Goal: Information Seeking & Learning: Find specific fact

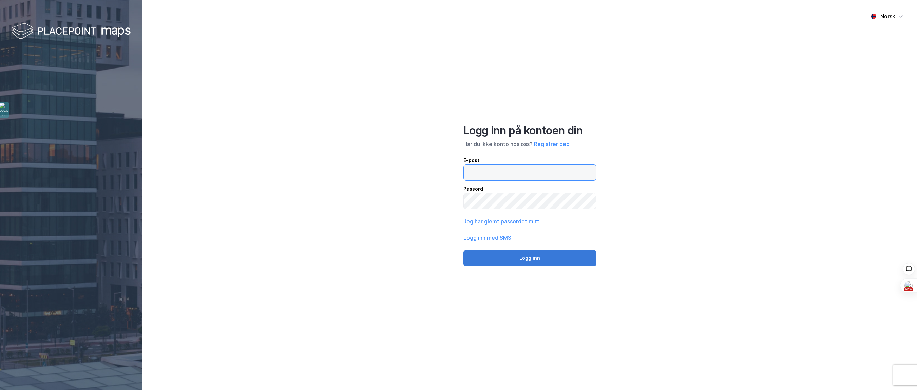
type input "[PERSON_NAME][EMAIL_ADDRESS][DOMAIN_NAME]"
click at [512, 258] on button "Logg inn" at bounding box center [529, 258] width 133 height 16
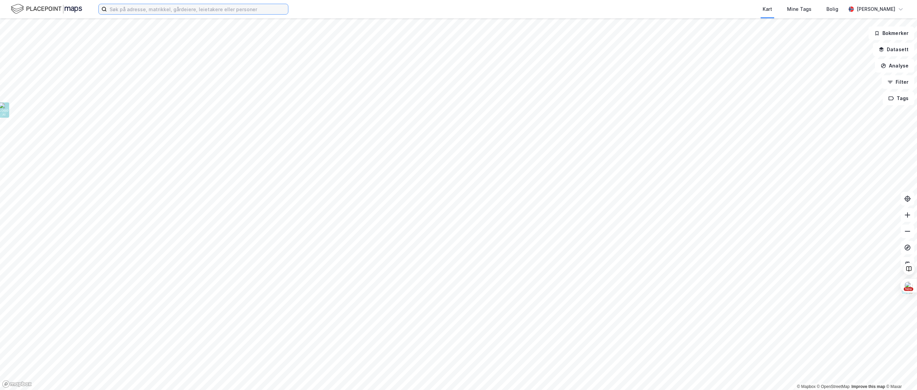
click at [155, 11] on input at bounding box center [197, 9] width 181 height 10
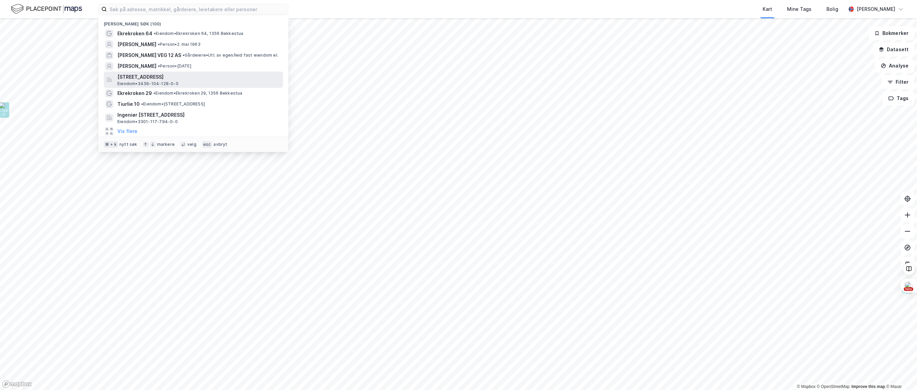
click at [186, 80] on span "[STREET_ADDRESS]" at bounding box center [198, 77] width 163 height 8
click at [162, 11] on input at bounding box center [197, 9] width 181 height 10
click at [130, 130] on button "Vis flere" at bounding box center [127, 131] width 20 height 8
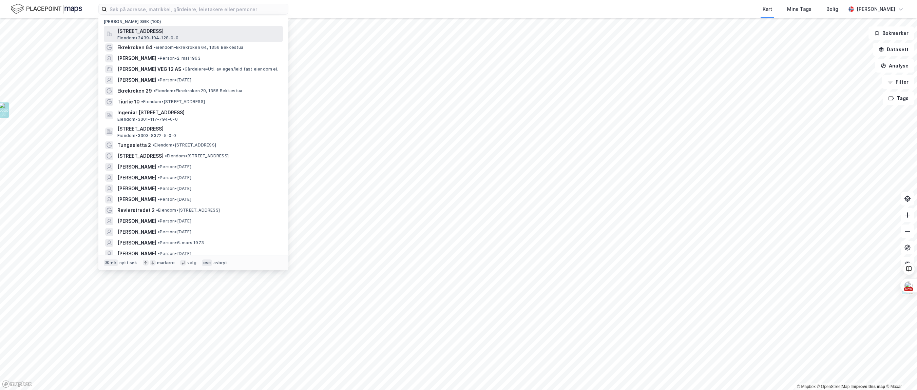
scroll to position [3, 0]
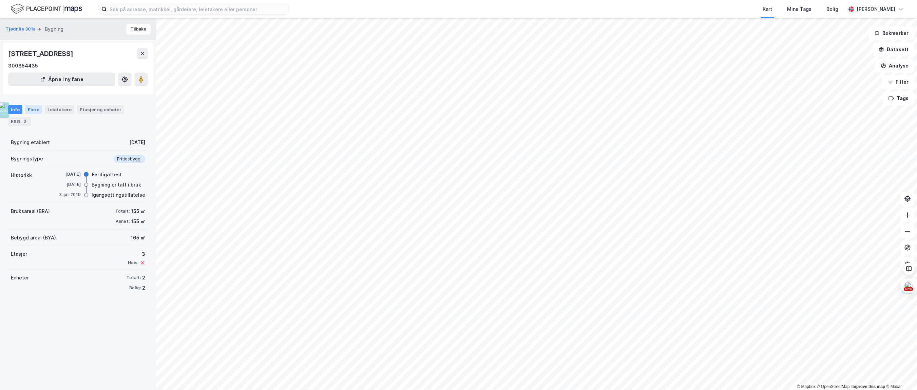
click at [34, 109] on div "Eiere" at bounding box center [33, 109] width 17 height 9
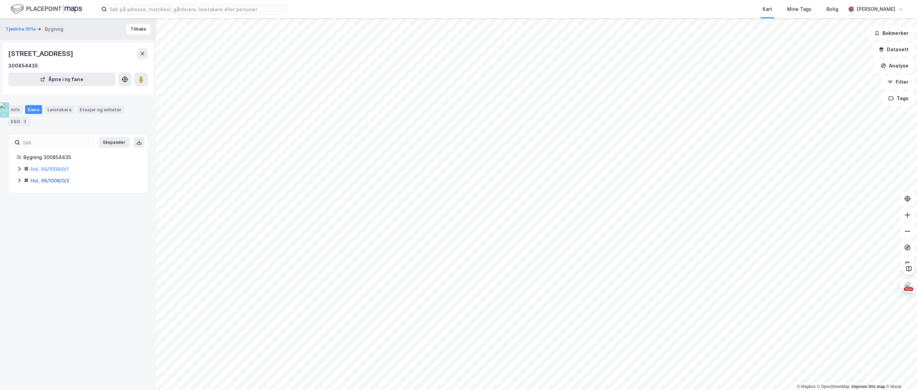
click at [52, 178] on link "Hol, 66/1008/0/2" at bounding box center [50, 181] width 39 height 6
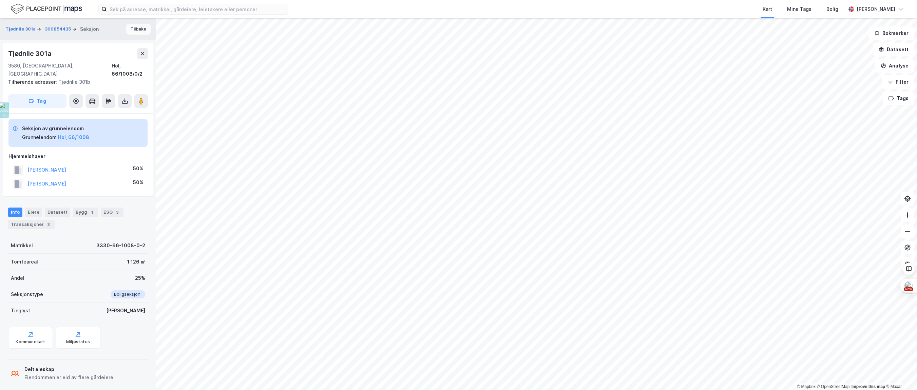
click at [140, 29] on button "Tilbake" at bounding box center [138, 29] width 24 height 11
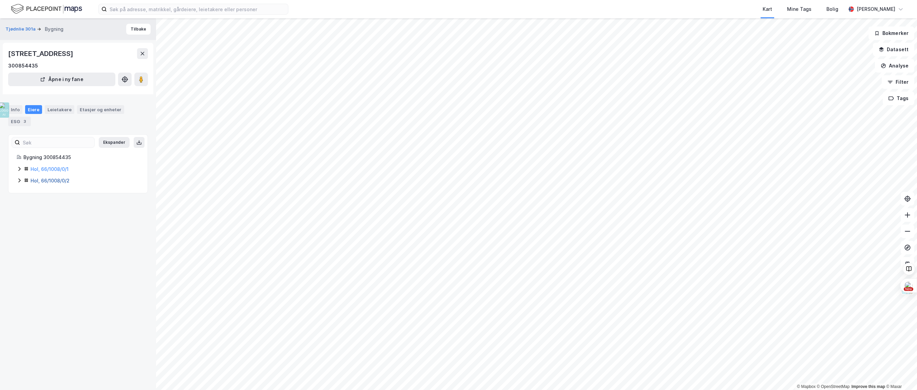
click at [54, 178] on link "Hol, 66/1008/0/2" at bounding box center [50, 181] width 39 height 6
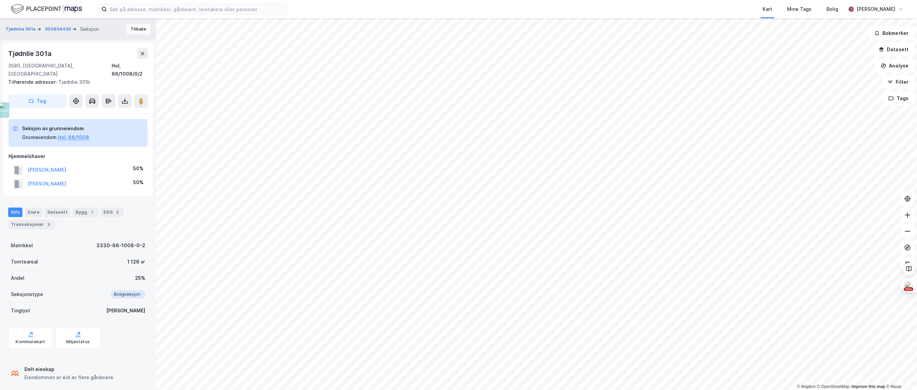
click at [149, 27] on button "Tilbake" at bounding box center [138, 29] width 24 height 11
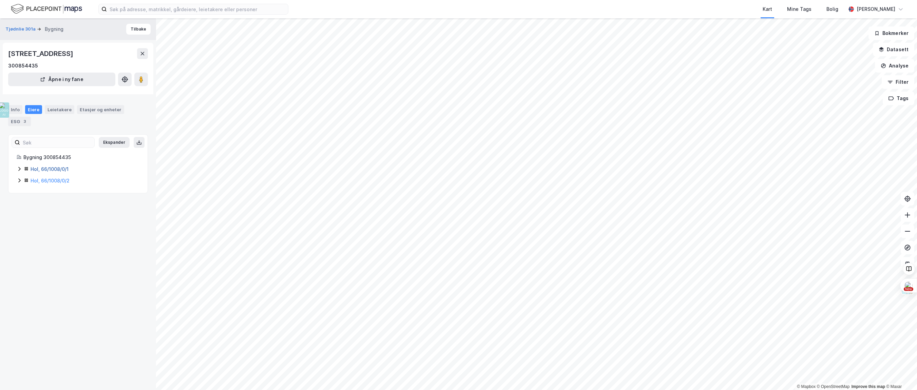
click at [60, 166] on link "Hol, 66/1008/0/1" at bounding box center [50, 169] width 38 height 6
click at [54, 156] on link "Hol, 66/1008/0/3" at bounding box center [50, 157] width 39 height 6
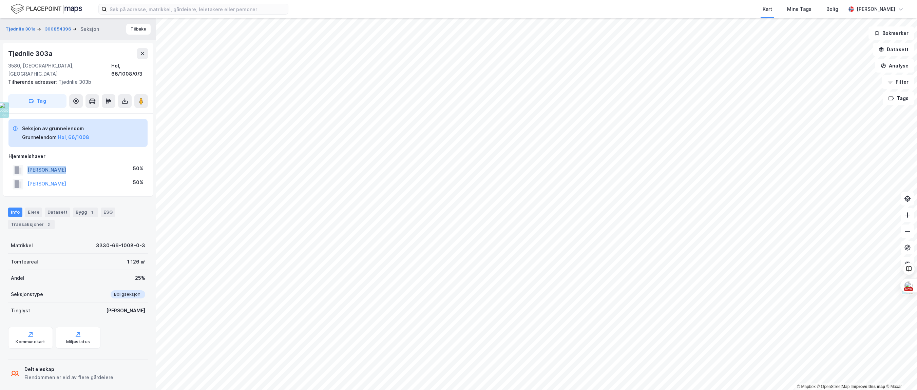
drag, startPoint x: 70, startPoint y: 163, endPoint x: 28, endPoint y: 161, distance: 42.1
click at [28, 163] on div "[PERSON_NAME] 50%" at bounding box center [77, 170] width 139 height 14
copy button "[PERSON_NAME]"
drag, startPoint x: 85, startPoint y: 177, endPoint x: 28, endPoint y: 174, distance: 57.1
click at [28, 177] on div "[PERSON_NAME] 50%" at bounding box center [77, 184] width 139 height 14
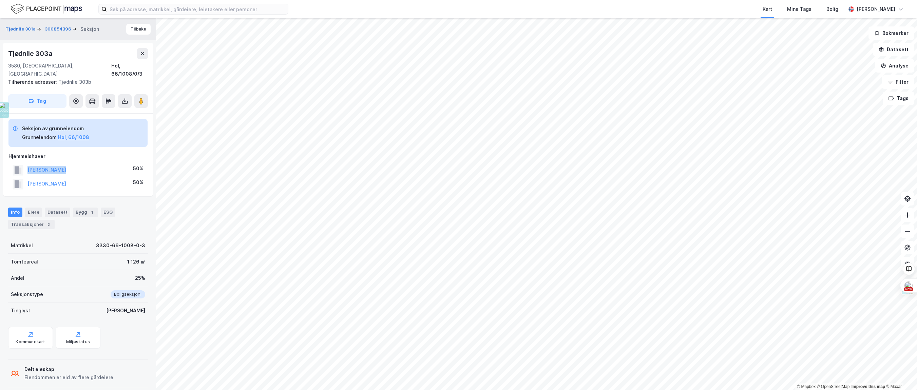
copy button "[PERSON_NAME]"
click at [33, 220] on div "Transaksjoner 2" at bounding box center [31, 224] width 46 height 9
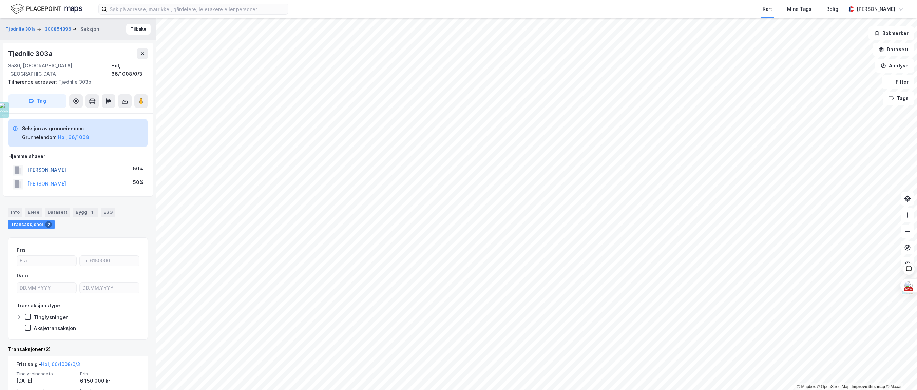
click at [0, 0] on button "[PERSON_NAME]" at bounding box center [0, 0] width 0 height 0
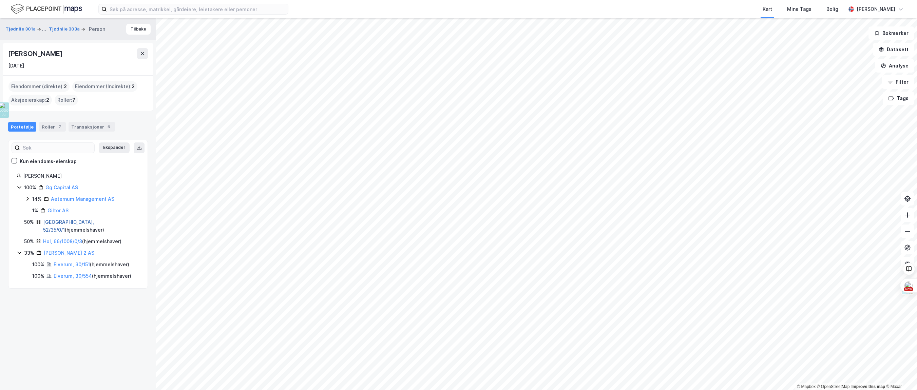
click at [63, 222] on link "[GEOGRAPHIC_DATA], 52/35/0/1" at bounding box center [68, 226] width 51 height 14
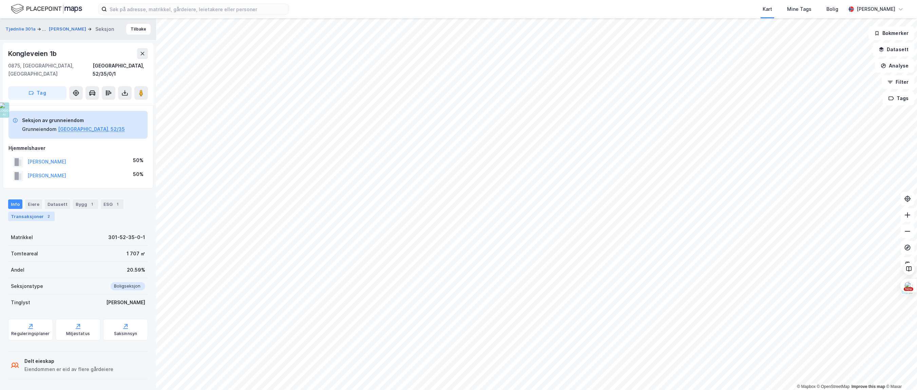
click at [42, 212] on div "Transaksjoner 2" at bounding box center [31, 216] width 46 height 9
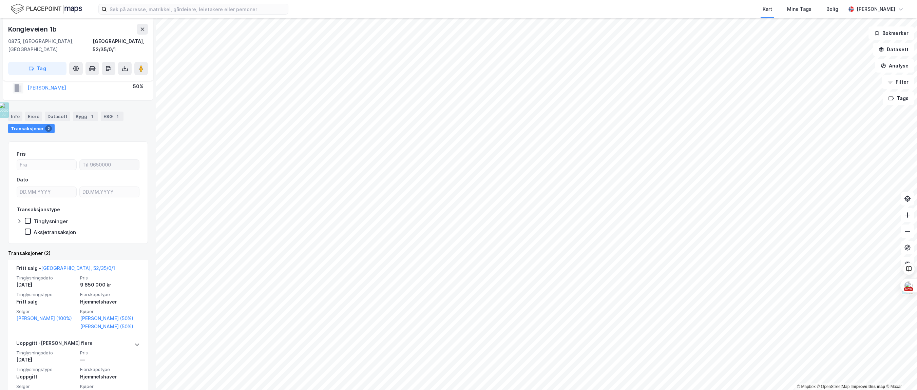
scroll to position [99, 0]
